Goal: Entertainment & Leisure: Consume media (video, audio)

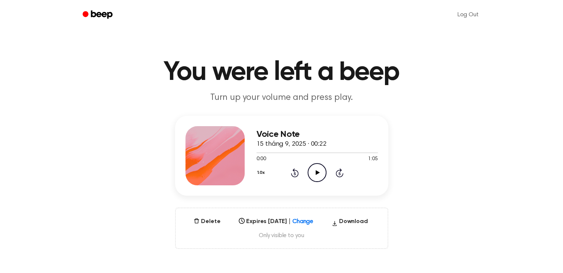
click at [316, 173] on icon at bounding box center [318, 172] width 4 height 5
click at [321, 179] on icon "Pause Audio" at bounding box center [317, 172] width 19 height 19
click at [316, 171] on icon at bounding box center [318, 172] width 4 height 5
click at [321, 177] on icon "Pause Audio" at bounding box center [317, 172] width 19 height 19
drag, startPoint x: 305, startPoint y: 176, endPoint x: 311, endPoint y: 173, distance: 6.8
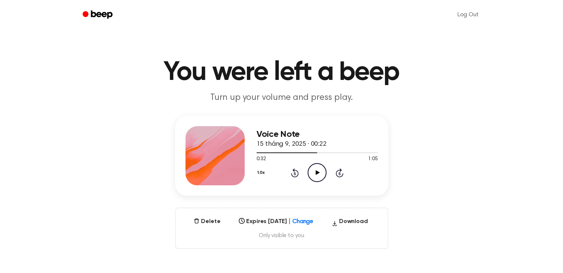
click at [306, 176] on div "1.0x Rewind 5 seconds Play Audio Skip 5 seconds" at bounding box center [317, 172] width 121 height 19
click at [313, 173] on icon "Play Audio" at bounding box center [317, 172] width 19 height 19
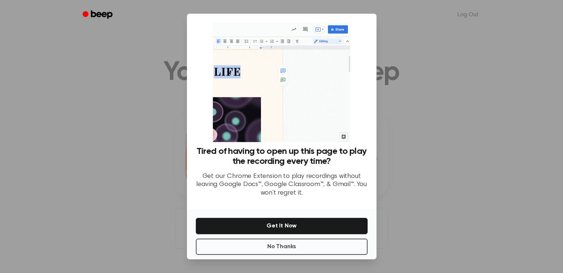
click at [418, 144] on div at bounding box center [281, 136] width 563 height 273
click at [340, 246] on button "No Thanks" at bounding box center [282, 247] width 172 height 16
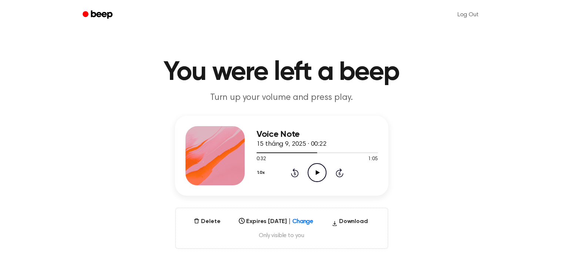
click at [319, 165] on icon "Play Audio" at bounding box center [317, 172] width 19 height 19
click at [319, 165] on icon "Pause Audio" at bounding box center [317, 172] width 19 height 19
click at [321, 170] on icon "Play Audio" at bounding box center [317, 172] width 19 height 19
click at [322, 171] on icon "Pause Audio" at bounding box center [317, 172] width 19 height 19
click at [318, 174] on icon "Play Audio" at bounding box center [317, 172] width 19 height 19
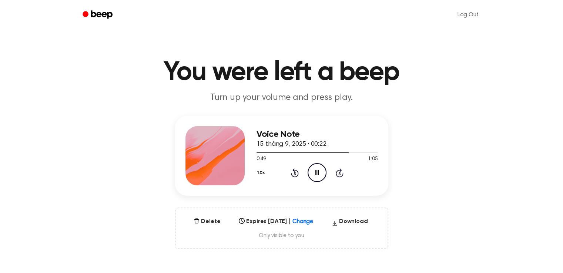
click at [316, 176] on icon "Pause Audio" at bounding box center [317, 172] width 19 height 19
click at [315, 167] on icon "Play Audio" at bounding box center [317, 172] width 19 height 19
click at [312, 174] on icon "Pause Audio" at bounding box center [317, 172] width 19 height 19
click at [369, 150] on div at bounding box center [317, 153] width 121 height 6
click at [320, 175] on icon "Play Audio" at bounding box center [317, 172] width 19 height 19
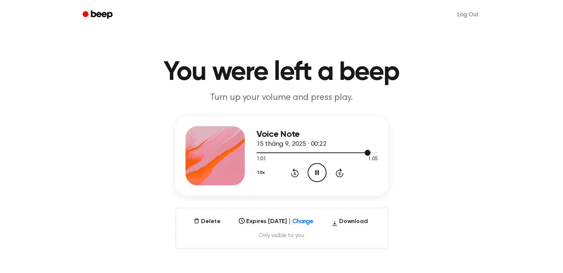
click at [355, 150] on div at bounding box center [317, 153] width 121 height 6
click at [316, 166] on icon "Pause Audio" at bounding box center [317, 172] width 19 height 19
click at [320, 171] on icon "Play Audio" at bounding box center [317, 172] width 19 height 19
click at [320, 171] on icon "Pause Audio" at bounding box center [317, 172] width 19 height 19
